Goal: Task Accomplishment & Management: Use online tool/utility

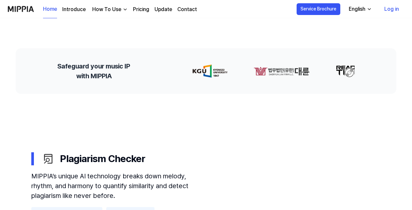
scroll to position [391, 0]
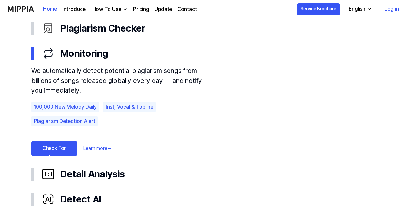
click at [64, 149] on link "Check For Free" at bounding box center [54, 148] width 46 height 16
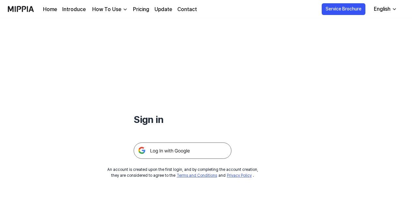
click at [186, 152] on img at bounding box center [183, 150] width 98 height 16
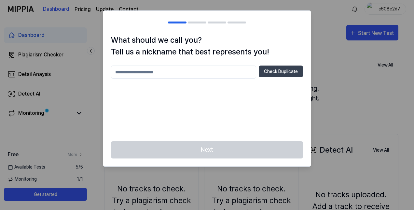
click at [204, 69] on input "text" at bounding box center [183, 71] width 145 height 13
type input "******"
click at [269, 70] on button "Check Duplicate" at bounding box center [281, 71] width 44 height 12
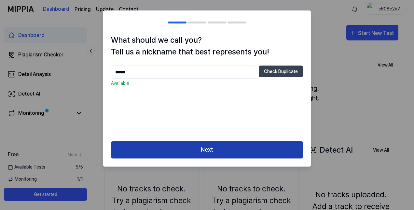
click at [250, 149] on button "Next" at bounding box center [207, 149] width 192 height 17
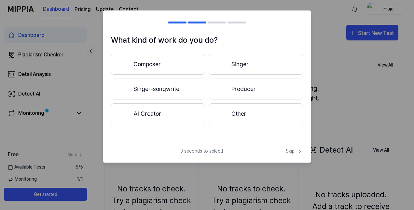
click at [235, 112] on button "Other" at bounding box center [256, 113] width 94 height 21
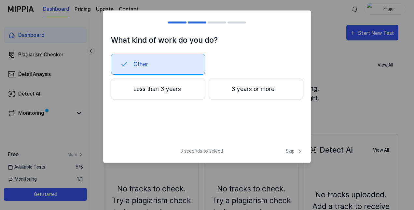
click at [222, 88] on div at bounding box center [223, 89] width 8 height 8
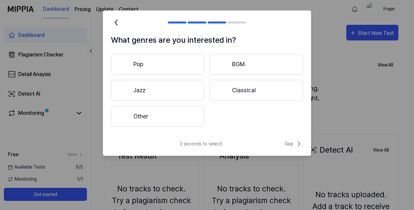
click at [192, 68] on button "Pop" at bounding box center [158, 64] width 94 height 21
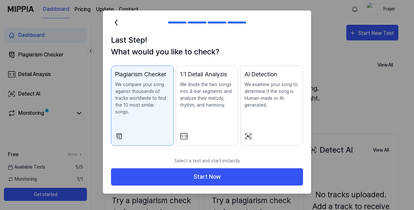
click at [215, 108] on div "1:1 Detail Analysis We divide the two songs into 4-bar segments and analyze the…" at bounding box center [207, 96] width 54 height 52
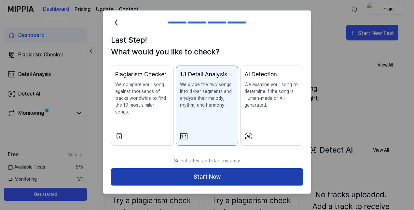
click at [222, 169] on button "Start Now" at bounding box center [207, 176] width 192 height 17
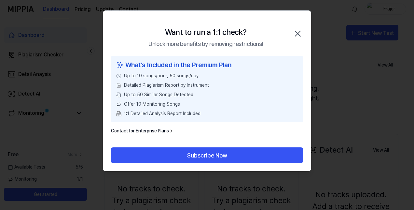
click at [296, 34] on icon "button" at bounding box center [298, 33] width 10 height 10
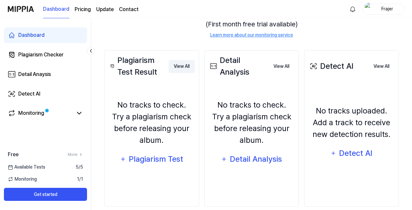
scroll to position [93, 0]
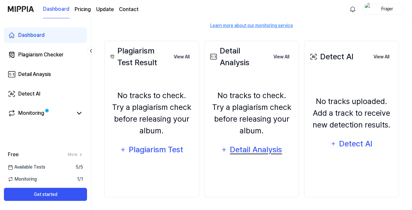
click at [259, 154] on div "Detail Analysis" at bounding box center [255, 149] width 53 height 12
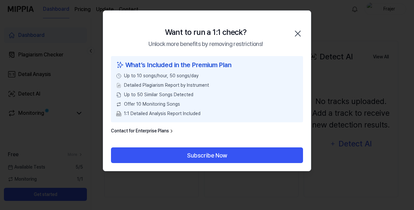
click at [298, 30] on icon "button" at bounding box center [298, 33] width 10 height 10
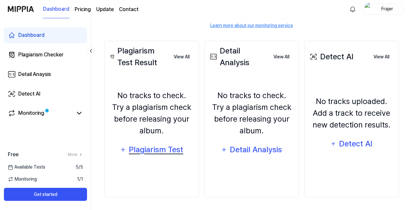
click at [168, 144] on div "Plagiarism Test" at bounding box center [155, 149] width 55 height 12
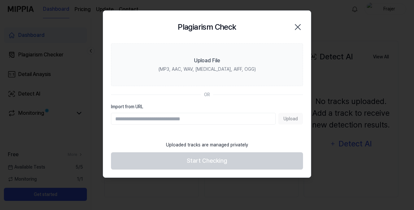
paste input "**********"
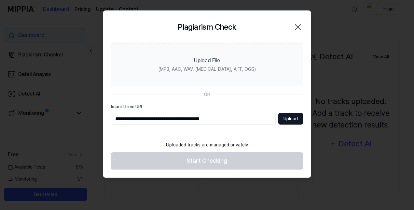
type input "**********"
click at [283, 121] on button "Upload" at bounding box center [291, 119] width 25 height 12
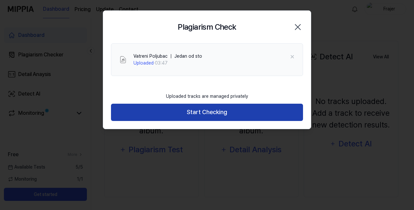
click at [228, 112] on button "Start Checking" at bounding box center [207, 112] width 192 height 17
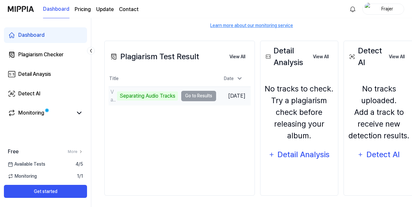
click at [200, 95] on td "Vatreni Poljubac ｜ Jedan od sto Separating Audio Tracks Go to Results" at bounding box center [163, 96] width 108 height 18
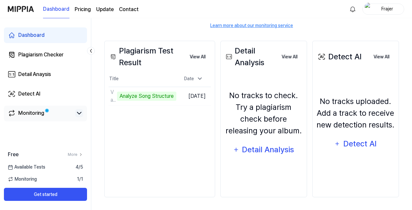
click at [79, 112] on icon at bounding box center [79, 113] width 8 height 8
click at [78, 112] on icon at bounding box center [79, 113] width 8 height 8
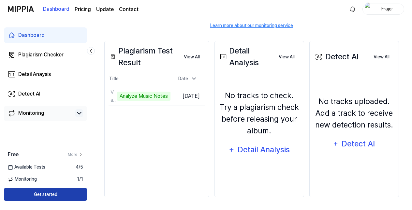
click at [76, 191] on button "Get started" at bounding box center [45, 194] width 83 height 13
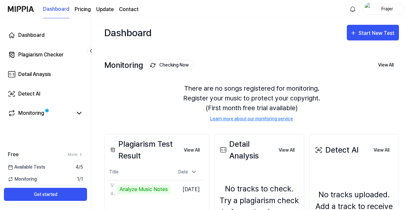
scroll to position [93, 0]
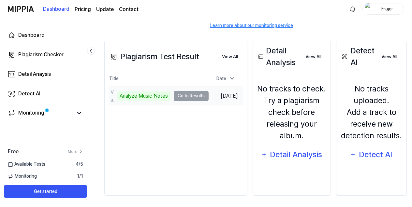
click at [183, 96] on td "Vatreni Poljubac ｜ Jedan od sto Analyze Music Notes Go to Results" at bounding box center [159, 96] width 100 height 18
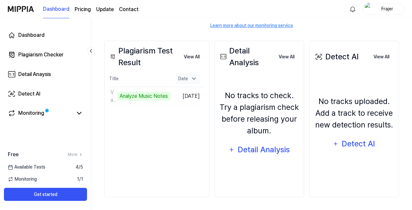
click at [197, 80] on icon at bounding box center [194, 78] width 7 height 7
click at [197, 80] on icon at bounding box center [194, 79] width 7 height 7
click at [62, 57] on div "Plagiarism Checker" at bounding box center [40, 55] width 45 height 8
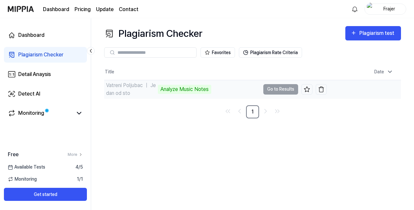
click at [182, 88] on div "Analyze Music Notes" at bounding box center [184, 89] width 53 height 9
click at [132, 88] on div "Vatreni Poljubac ｜ Jedan od sto" at bounding box center [131, 89] width 50 height 16
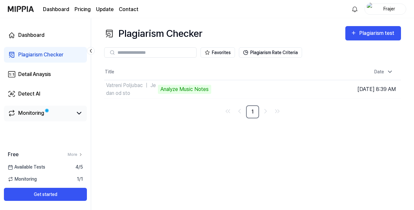
click at [46, 113] on span at bounding box center [47, 111] width 6 height 6
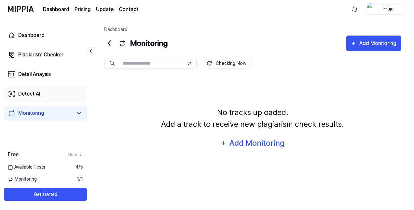
click at [46, 94] on link "Detect AI" at bounding box center [45, 94] width 83 height 16
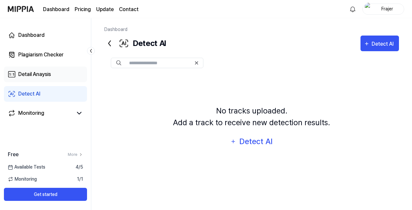
click at [50, 74] on div "Detail Anaysis" at bounding box center [34, 74] width 33 height 8
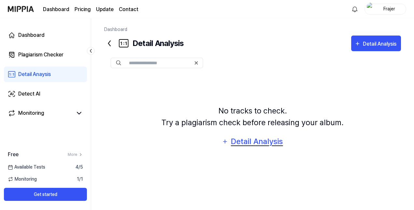
click at [246, 138] on div "Detail Analysis" at bounding box center [257, 141] width 53 height 12
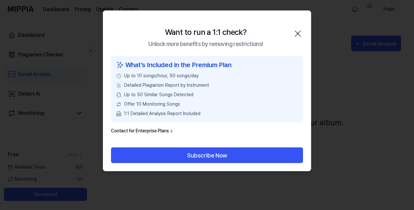
click at [300, 35] on icon "button" at bounding box center [298, 33] width 5 height 5
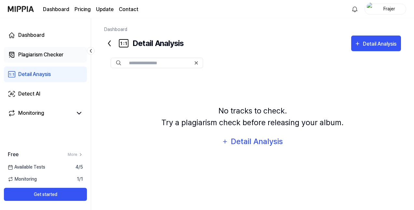
click at [50, 56] on div "Plagiarism Checker" at bounding box center [40, 55] width 45 height 8
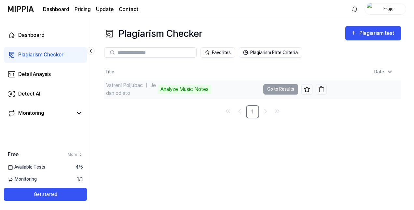
click at [174, 89] on div "Analyze Music Notes" at bounding box center [184, 89] width 53 height 9
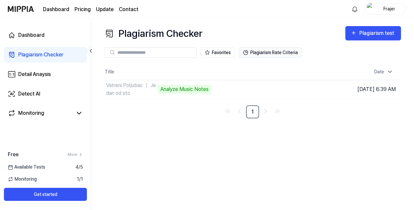
click at [254, 53] on button "Plagiarism Rate Criteria" at bounding box center [270, 52] width 63 height 10
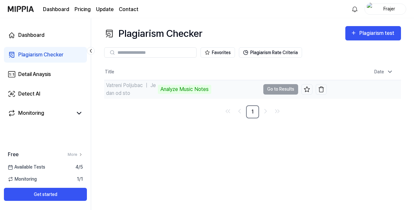
click at [285, 87] on td "Vatreni Poljubac ｜ Jedan od sto Analyze Music Notes Go to Results" at bounding box center [215, 89] width 223 height 18
click at [306, 89] on icon at bounding box center [307, 89] width 7 height 7
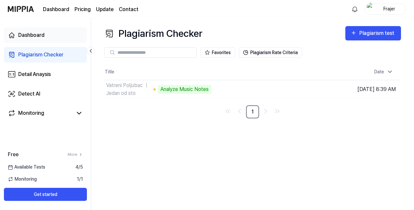
click at [60, 34] on link "Dashboard" at bounding box center [45, 35] width 83 height 16
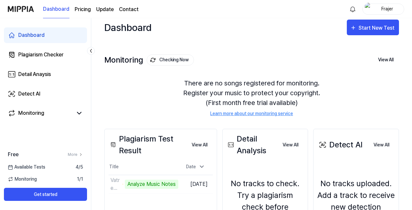
scroll to position [65, 0]
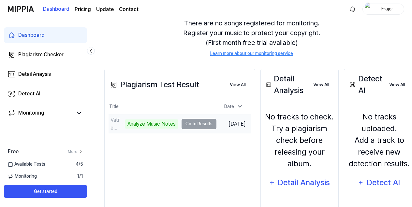
click at [192, 122] on td "Vatreni Poljubac ｜ Jedan od sto Analyze Music Notes Go to Results" at bounding box center [163, 124] width 108 height 18
click at [225, 123] on td "Aug 12, 2025" at bounding box center [233, 124] width 35 height 19
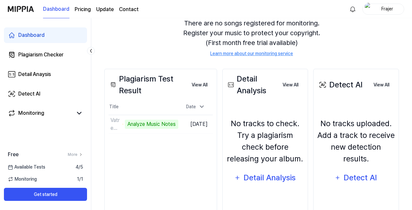
click at [248, 110] on div "No tracks to check. Try a plagiarism check before releasing your album. Detail …" at bounding box center [264, 151] width 77 height 94
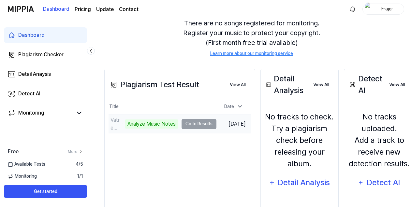
click at [182, 124] on td "Vatreni Poljubac ｜ Jedan od sto Analyze Music Notes Go to Results" at bounding box center [163, 124] width 108 height 18
click at [163, 123] on div "Analyze Music Notes" at bounding box center [151, 124] width 53 height 9
drag, startPoint x: 115, startPoint y: 123, endPoint x: 149, endPoint y: 120, distance: 34.6
click at [149, 120] on div "Vatreni Poljubac ｜ Jedan od sto Analyze Music Notes" at bounding box center [144, 124] width 70 height 16
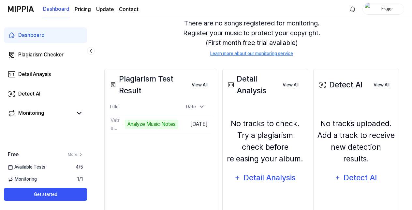
drag, startPoint x: 149, startPoint y: 120, endPoint x: 140, endPoint y: 103, distance: 19.2
click at [140, 103] on th "Title" at bounding box center [144, 107] width 70 height 16
click at [205, 85] on button "View All" at bounding box center [199, 85] width 26 height 13
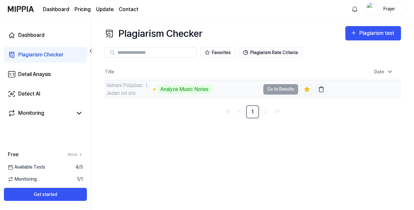
click at [284, 89] on td "Vatreni Poljubac ｜ Jedan od sto Analyze Music Notes Go to Results" at bounding box center [215, 89] width 223 height 18
drag, startPoint x: 284, startPoint y: 89, endPoint x: 236, endPoint y: 93, distance: 48.7
click at [236, 93] on div "Vatreni Poljubac ｜ Jedan od sto Analyze Music Notes" at bounding box center [182, 89] width 156 height 18
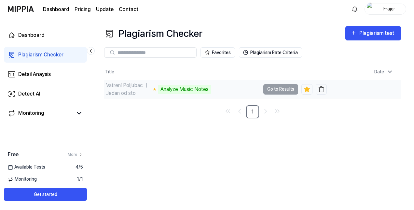
click at [185, 90] on div "Analyze Music Notes" at bounding box center [184, 89] width 53 height 9
click at [278, 91] on td "Vatreni Poljubac ｜ Jedan od sto Analyze Music Notes Go to Results" at bounding box center [215, 89] width 223 height 18
click at [279, 88] on td "Vatreni Poljubac ｜ Jedan od sto Analyze Music Notes Go to Results" at bounding box center [215, 89] width 223 height 18
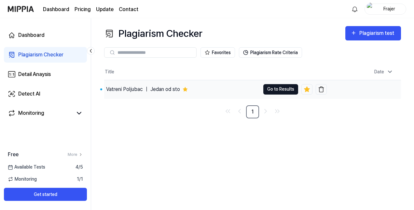
click at [273, 87] on button "Go to Results" at bounding box center [281, 89] width 35 height 10
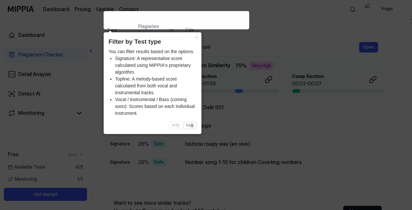
scroll to position [33, 0]
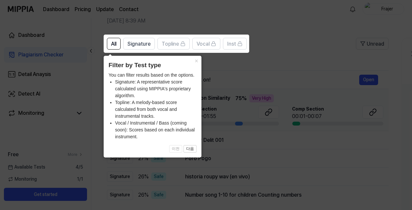
click at [237, 59] on icon at bounding box center [207, 105] width 414 height 210
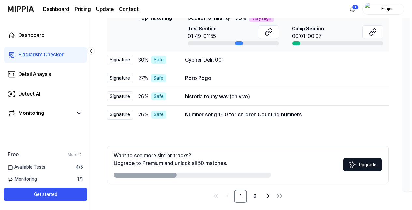
scroll to position [119, 0]
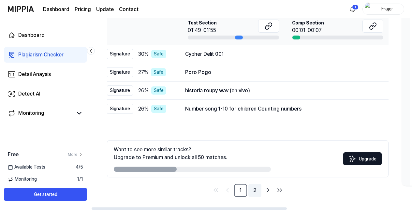
click at [256, 190] on link "2" at bounding box center [254, 190] width 13 height 13
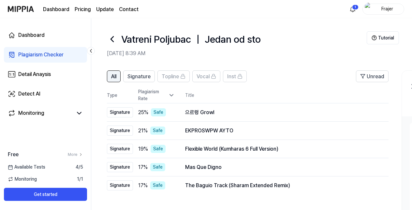
click at [114, 76] on span "All" at bounding box center [113, 77] width 5 height 8
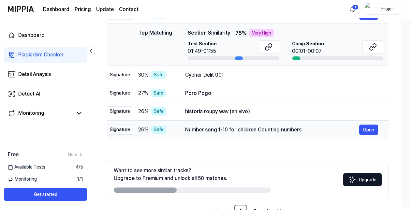
scroll to position [119, 0]
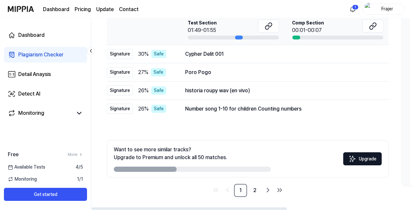
click at [348, 160] on img at bounding box center [352, 159] width 8 height 8
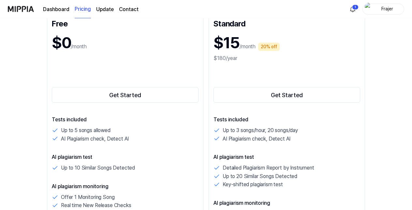
scroll to position [65, 0]
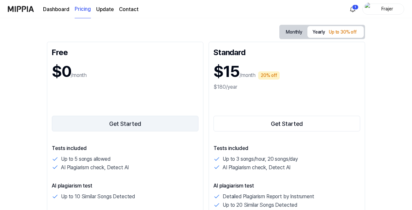
click at [115, 121] on button "Get Started" at bounding box center [125, 124] width 147 height 16
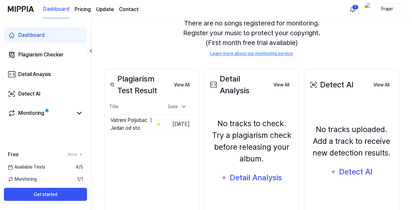
scroll to position [93, 0]
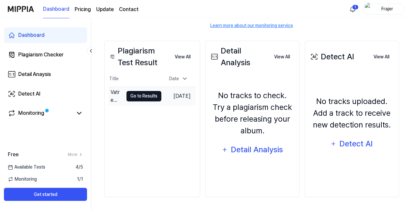
click at [152, 94] on button "Go to Results" at bounding box center [143, 96] width 35 height 10
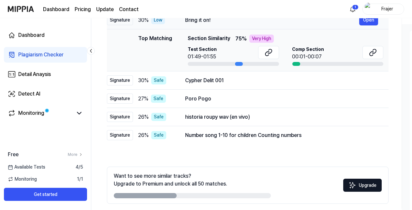
scroll to position [119, 0]
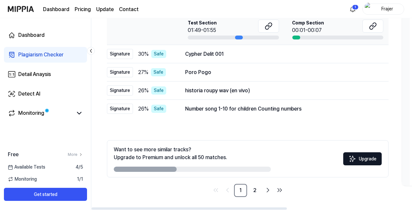
click at [359, 157] on button "Upgrade" at bounding box center [362, 158] width 38 height 13
